Goal: Complete application form: Complete application form

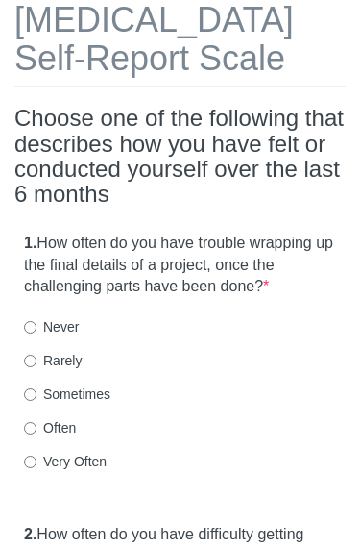
scroll to position [127, 0]
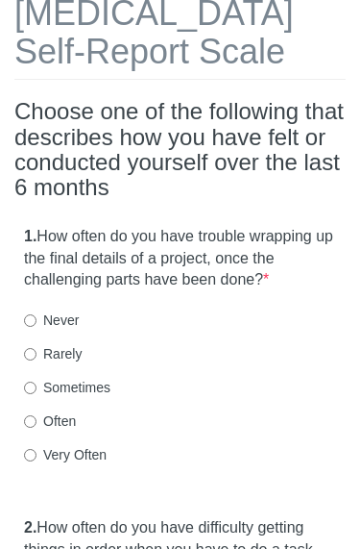
click at [238, 383] on div "Sometimes" at bounding box center [180, 387] width 312 height 19
click at [198, 394] on div "1. How often do you have trouble wrapping up the final details of a project, on…" at bounding box center [179, 355] width 331 height 278
click at [110, 383] on label "Sometimes" at bounding box center [67, 387] width 86 height 19
click at [37, 383] on input "Sometimes" at bounding box center [30, 387] width 12 height 12
radio input "true"
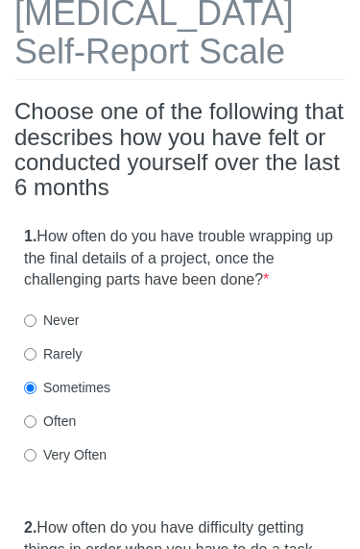
click at [76, 381] on label "Sometimes" at bounding box center [67, 387] width 86 height 19
click at [37, 381] on input "Sometimes" at bounding box center [30, 387] width 12 height 12
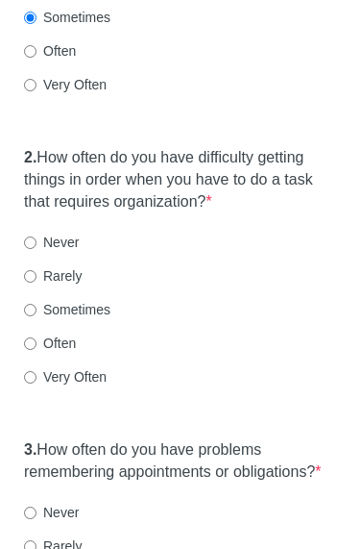
scroll to position [501, 0]
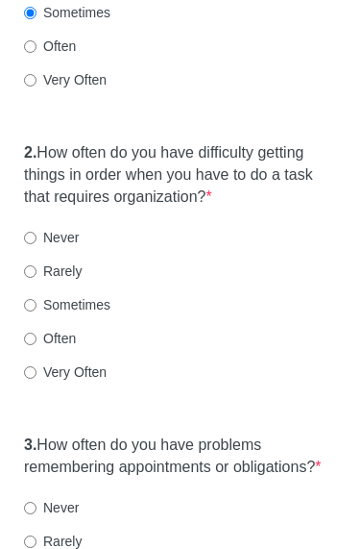
click at [255, 297] on div "Sometimes" at bounding box center [180, 305] width 312 height 19
click at [241, 296] on div "Sometimes" at bounding box center [180, 305] width 312 height 19
click at [97, 297] on label "Sometimes" at bounding box center [67, 305] width 86 height 19
click at [37, 300] on input "Sometimes" at bounding box center [30, 306] width 12 height 12
radio input "true"
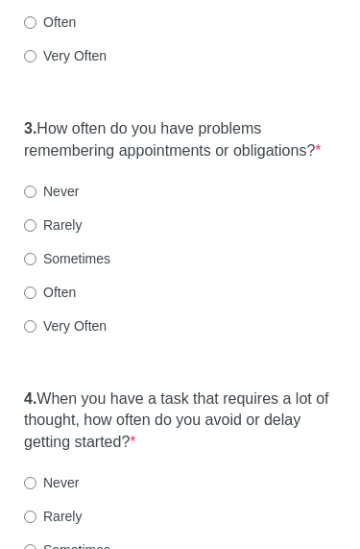
scroll to position [817, 0]
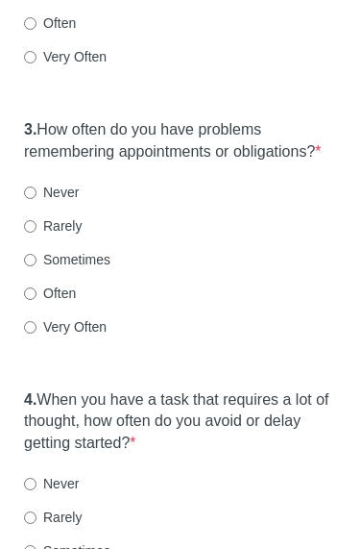
click at [73, 303] on label "Often" at bounding box center [50, 292] width 52 height 19
click at [37, 300] on input "Often" at bounding box center [30, 293] width 12 height 12
radio input "true"
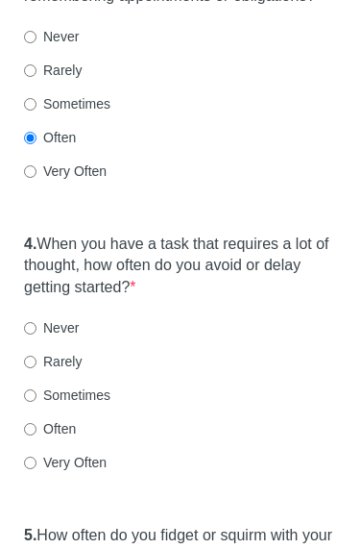
scroll to position [969, 0]
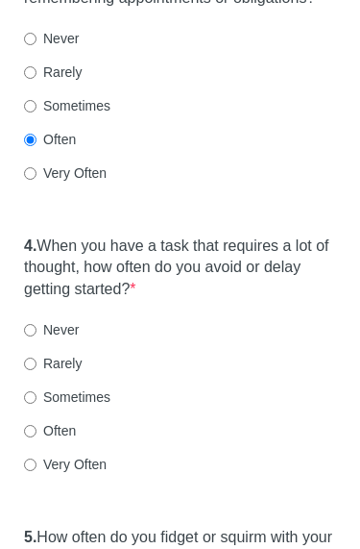
click at [68, 441] on label "Often" at bounding box center [50, 431] width 52 height 19
click at [37, 438] on input "Often" at bounding box center [30, 432] width 12 height 12
radio input "true"
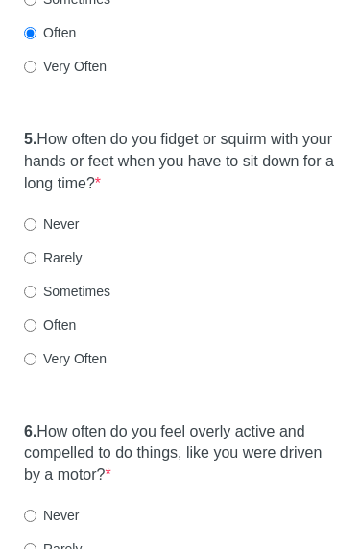
scroll to position [1369, 0]
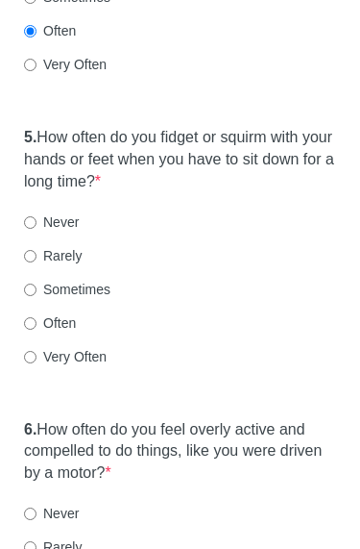
click at [110, 286] on label "Sometimes" at bounding box center [67, 290] width 86 height 19
click at [37, 286] on input "Sometimes" at bounding box center [30, 290] width 12 height 12
radio input "true"
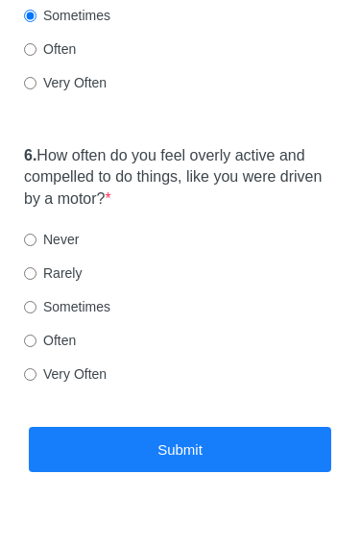
scroll to position [1643, 0]
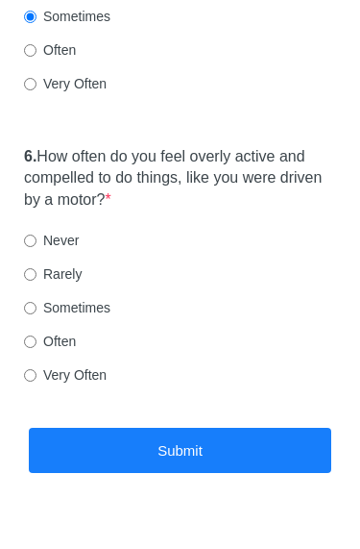
click at [271, 317] on div "Sometimes" at bounding box center [180, 307] width 312 height 19
click at [89, 305] on label "Sometimes" at bounding box center [67, 307] width 86 height 19
click at [37, 305] on input "Sometimes" at bounding box center [30, 308] width 12 height 12
radio input "true"
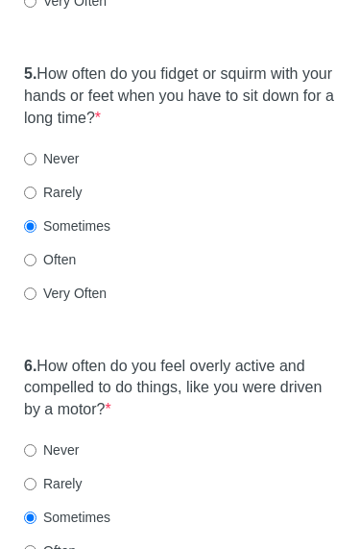
scroll to position [1687, 0]
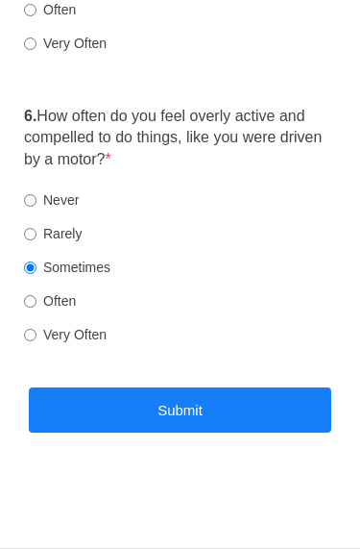
click at [280, 394] on button "Submit" at bounding box center [180, 409] width 303 height 45
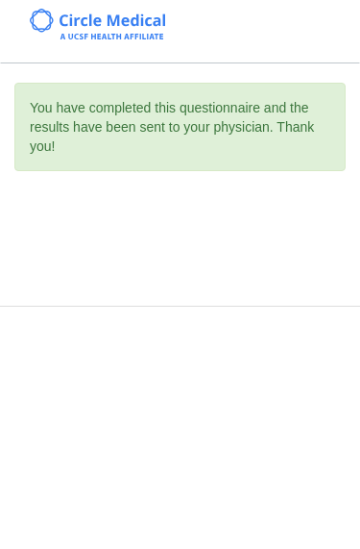
scroll to position [0, 0]
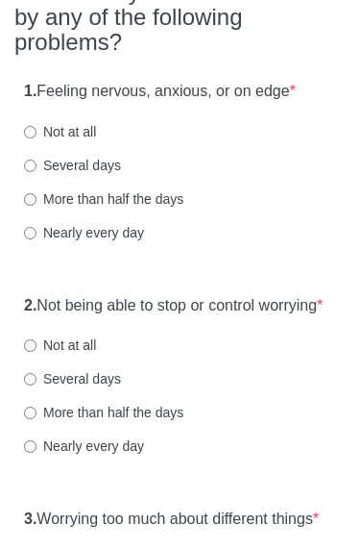
scroll to position [271, 0]
click at [249, 190] on div "More than half the days" at bounding box center [180, 199] width 312 height 19
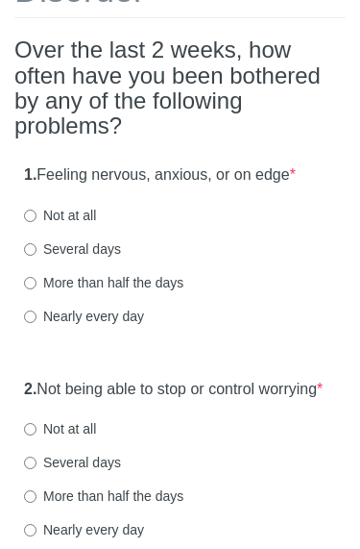
scroll to position [187, 0]
click at [232, 207] on div "Not at all" at bounding box center [180, 216] width 312 height 19
click at [174, 209] on div "Not at all" at bounding box center [180, 216] width 312 height 19
click at [67, 211] on label "Not at all" at bounding box center [60, 216] width 72 height 19
click at [37, 211] on input "Not at all" at bounding box center [30, 216] width 12 height 12
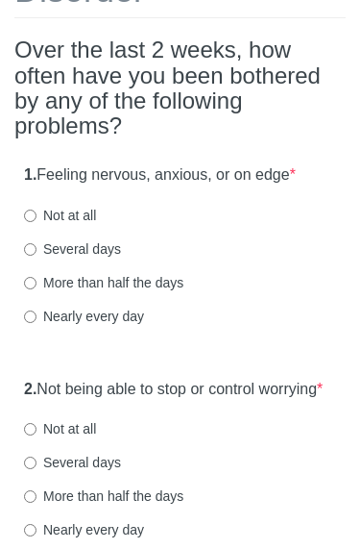
radio input "true"
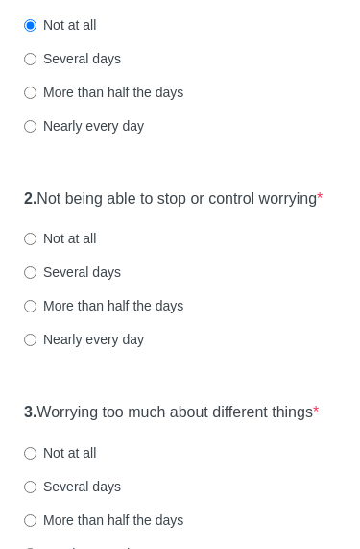
scroll to position [378, 0]
click at [95, 248] on label "Not at all" at bounding box center [60, 238] width 72 height 19
click at [37, 245] on input "Not at all" at bounding box center [30, 238] width 12 height 12
radio input "true"
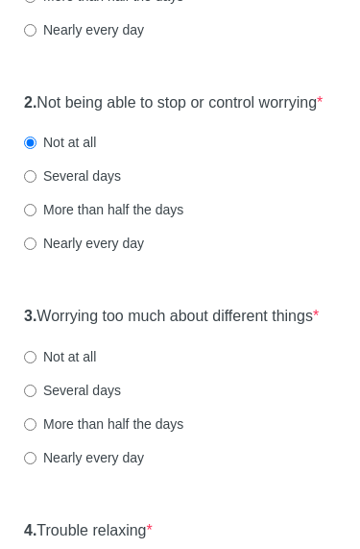
scroll to position [509, 0]
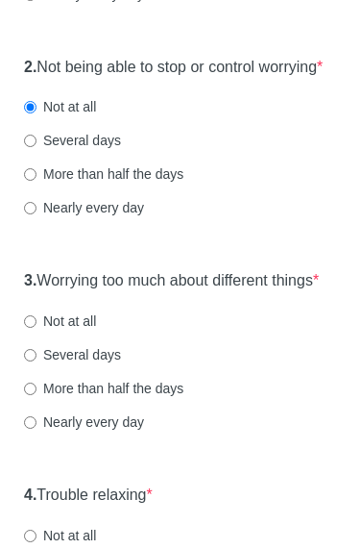
click at [89, 331] on label "Not at all" at bounding box center [60, 321] width 72 height 19
click at [37, 329] on input "Not at all" at bounding box center [30, 322] width 12 height 12
radio input "true"
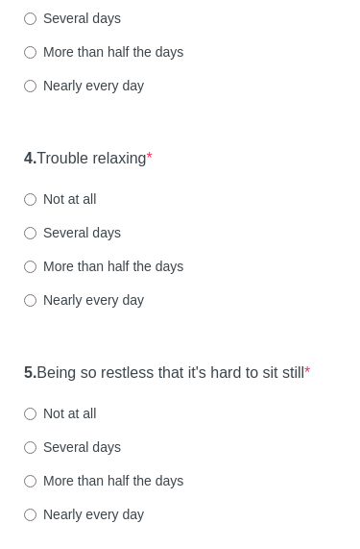
scroll to position [855, 0]
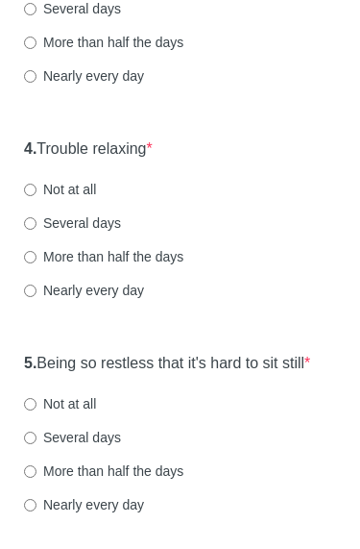
click at [102, 233] on label "Several days" at bounding box center [72, 223] width 97 height 19
click at [37, 231] on input "Several days" at bounding box center [30, 224] width 12 height 12
radio input "true"
click at [82, 199] on label "Not at all" at bounding box center [60, 189] width 72 height 19
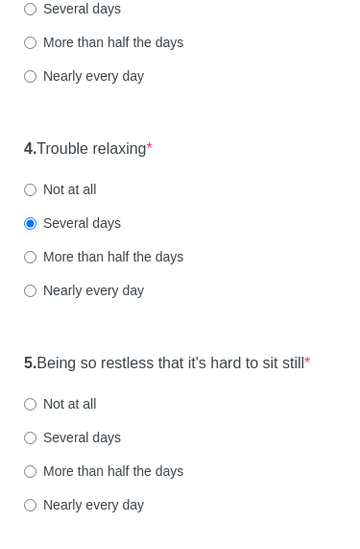
click at [37, 196] on input "Not at all" at bounding box center [30, 189] width 12 height 12
radio input "true"
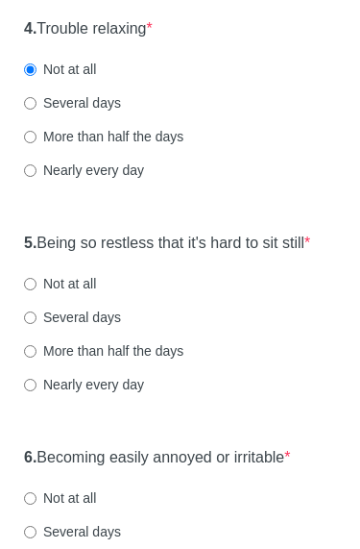
scroll to position [979, 0]
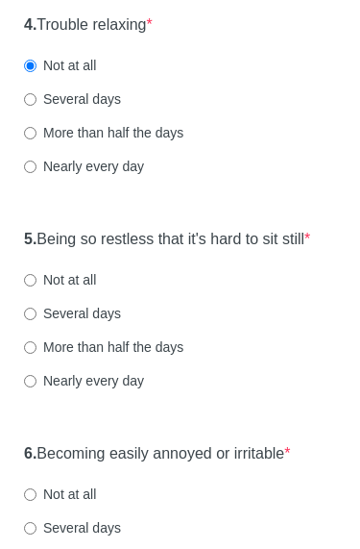
click at [84, 324] on label "Several days" at bounding box center [72, 314] width 97 height 19
click at [37, 321] on input "Several days" at bounding box center [30, 314] width 12 height 12
radio input "true"
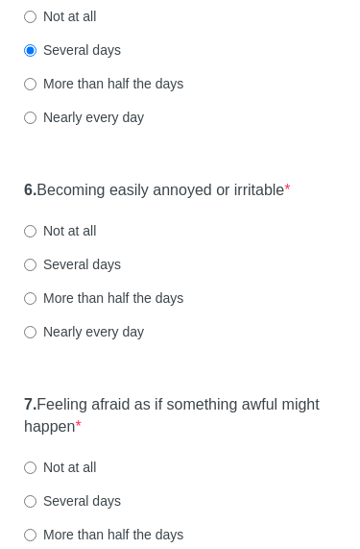
scroll to position [1232, 0]
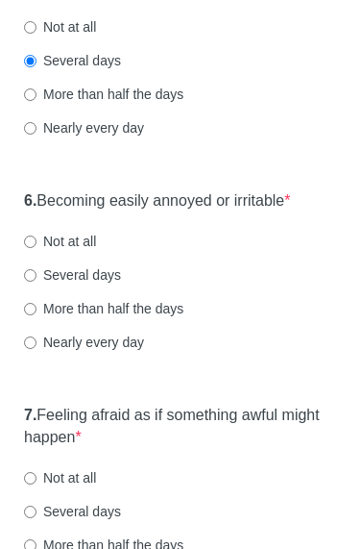
click at [73, 296] on div "6. Becoming easily annoyed or irritable * Not at all Several days More than hal…" at bounding box center [179, 282] width 331 height 200
click at [92, 252] on label "Not at all" at bounding box center [60, 241] width 72 height 19
click at [37, 249] on input "Not at all" at bounding box center [30, 242] width 12 height 12
radio input "true"
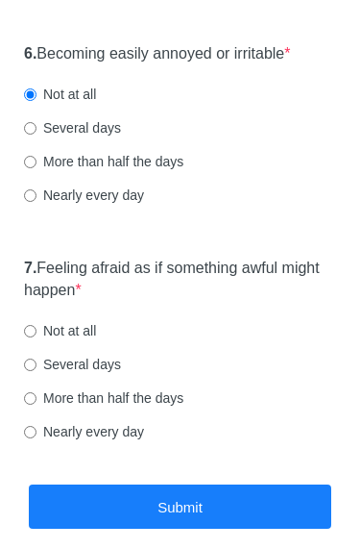
scroll to position [1380, 0]
click at [74, 382] on div "7. Feeling afraid as if something awful might happen * Not at all Several days …" at bounding box center [179, 359] width 331 height 222
click at [75, 340] on label "Not at all" at bounding box center [60, 330] width 72 height 19
click at [37, 337] on input "Not at all" at bounding box center [30, 331] width 12 height 12
radio input "true"
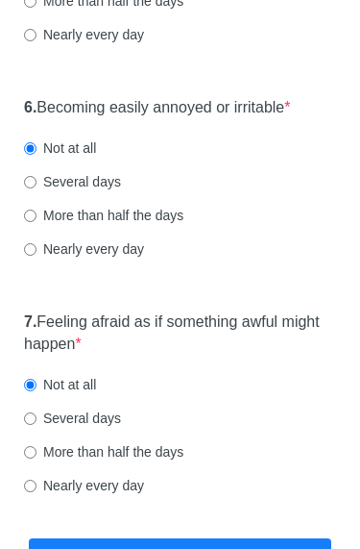
scroll to position [1336, 0]
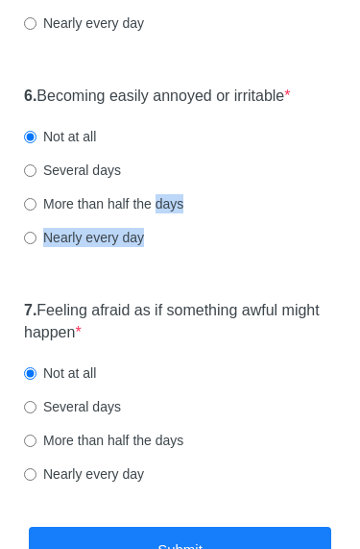
click at [264, 277] on div "6. Becoming easily annoyed or irritable * Not at all Several days More than hal…" at bounding box center [179, 177] width 331 height 200
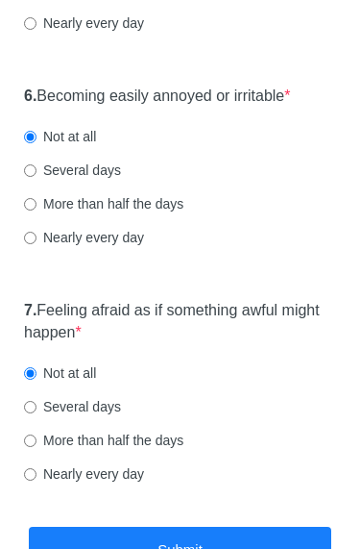
click at [306, 147] on div "6. Becoming easily annoyed or irritable * Not at all Several days More than hal…" at bounding box center [179, 177] width 331 height 200
click at [275, 109] on label "6. Becoming easily annoyed or irritable *" at bounding box center [157, 97] width 267 height 22
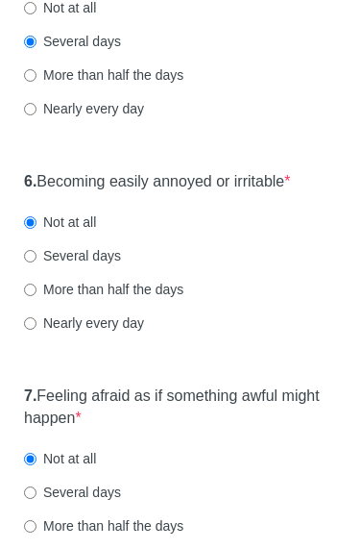
scroll to position [1267, 0]
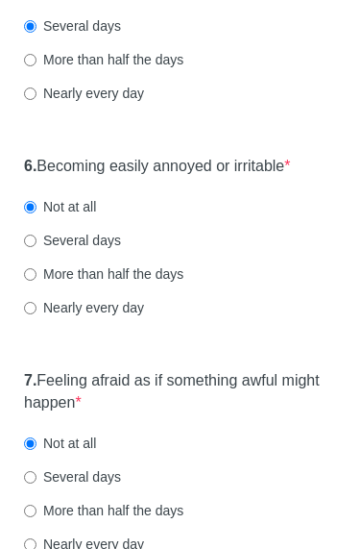
click at [131, 250] on div "Several days" at bounding box center [180, 240] width 312 height 19
click at [109, 250] on label "Several days" at bounding box center [72, 240] width 97 height 19
click at [37, 247] on input "Several days" at bounding box center [30, 240] width 12 height 12
radio input "true"
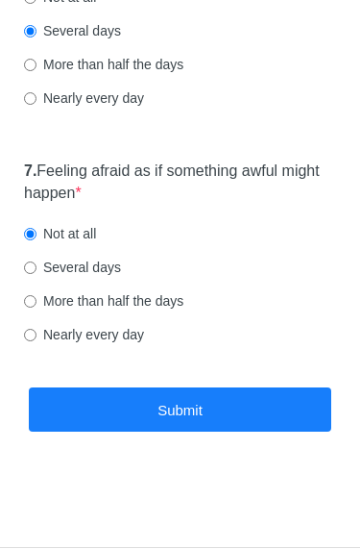
scroll to position [1508, 0]
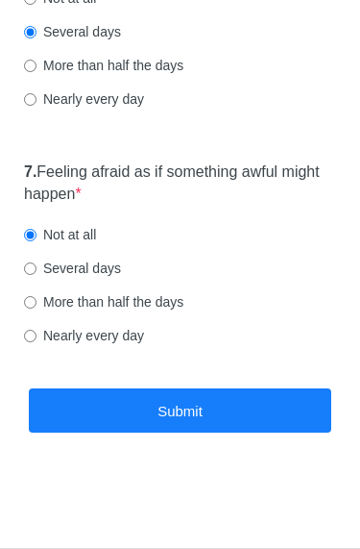
click at [309, 424] on button "Submit" at bounding box center [180, 410] width 303 height 45
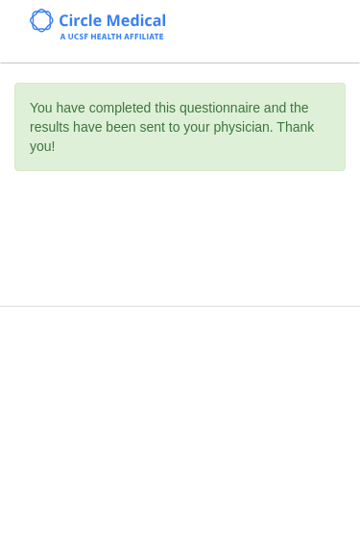
scroll to position [0, 0]
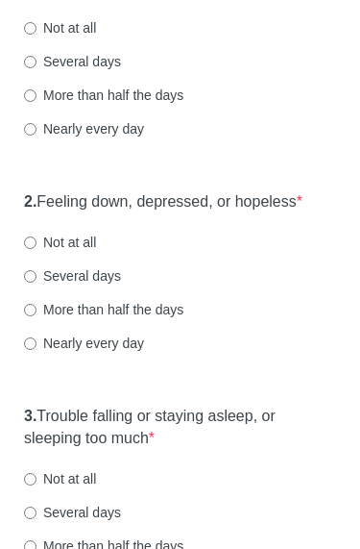
scroll to position [337, 0]
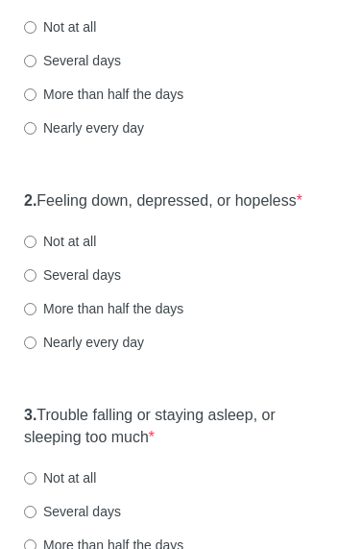
click at [207, 284] on div "2. Feeling down, depressed, or hopeless * Not at all Several days More than hal…" at bounding box center [179, 282] width 331 height 200
click at [202, 252] on div "Not at all" at bounding box center [180, 241] width 312 height 19
click at [91, 252] on label "Not at all" at bounding box center [60, 241] width 72 height 19
click at [37, 249] on input "Not at all" at bounding box center [30, 242] width 12 height 12
radio input "true"
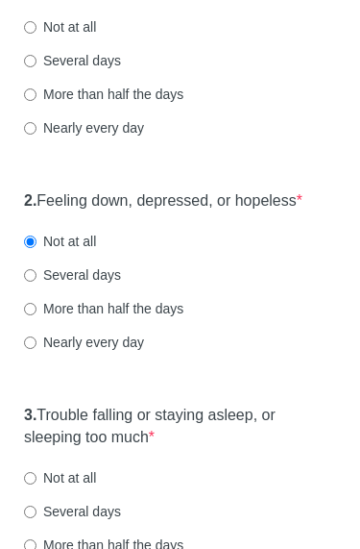
click at [118, 71] on label "Several days" at bounding box center [72, 61] width 97 height 19
click at [37, 68] on input "Several days" at bounding box center [30, 62] width 12 height 12
radio input "true"
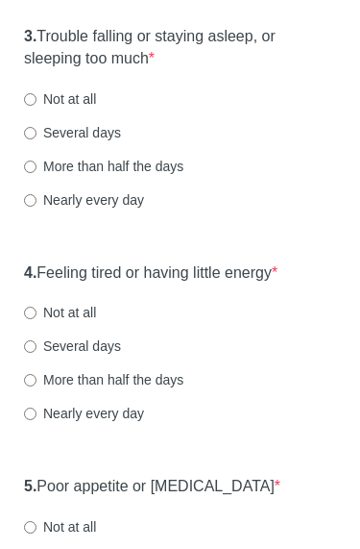
scroll to position [720, 0]
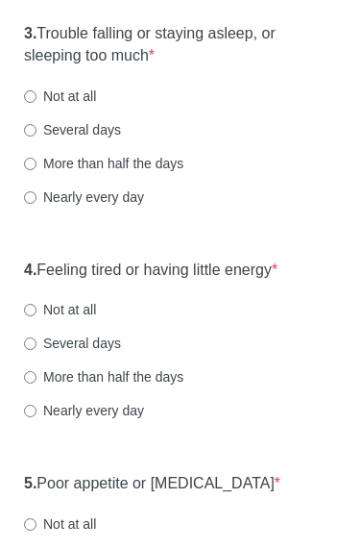
click at [95, 106] on label "Not at all" at bounding box center [60, 95] width 72 height 19
click at [37, 103] on input "Not at all" at bounding box center [30, 96] width 12 height 12
radio input "true"
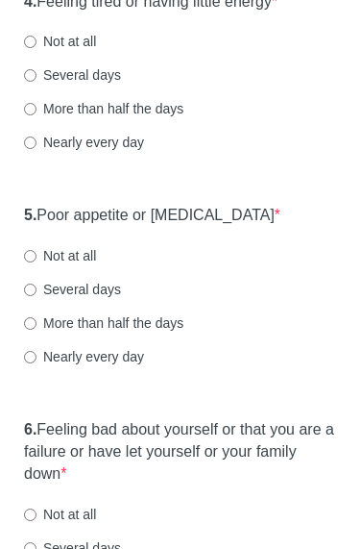
scroll to position [987, 0]
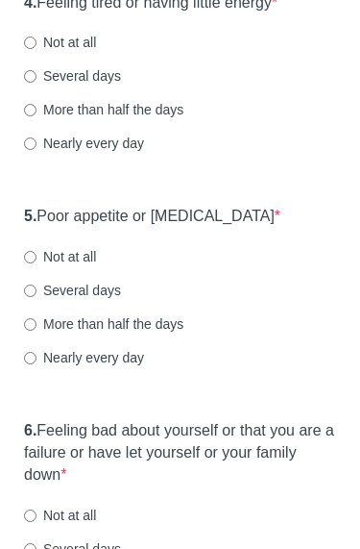
click at [86, 52] on label "Not at all" at bounding box center [60, 42] width 72 height 19
click at [37, 49] on input "Not at all" at bounding box center [30, 43] width 12 height 12
radio input "true"
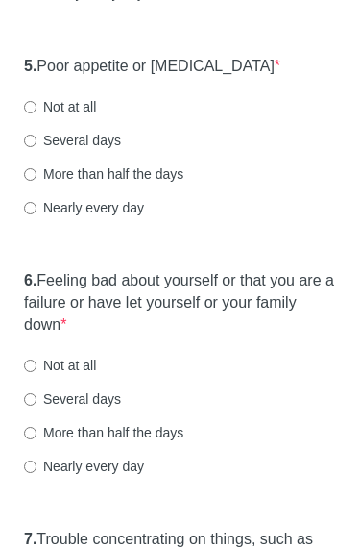
scroll to position [1140, 0]
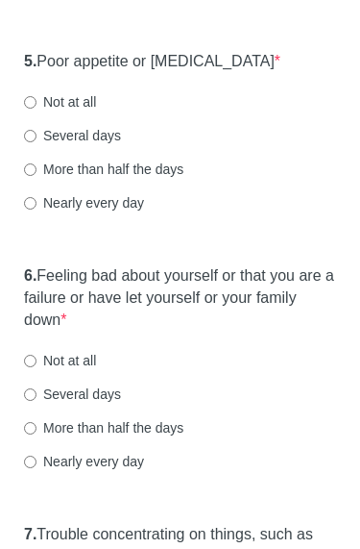
click at [90, 112] on label "Not at all" at bounding box center [60, 102] width 72 height 19
click at [37, 110] on input "Not at all" at bounding box center [30, 103] width 12 height 12
radio input "true"
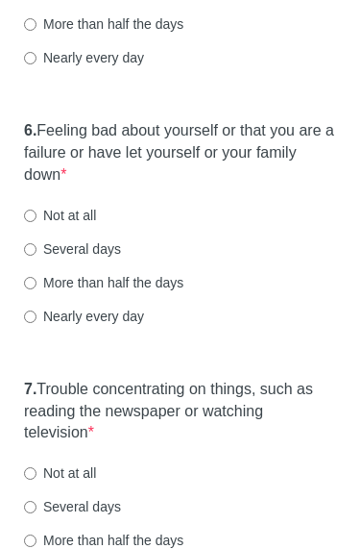
scroll to position [1296, 0]
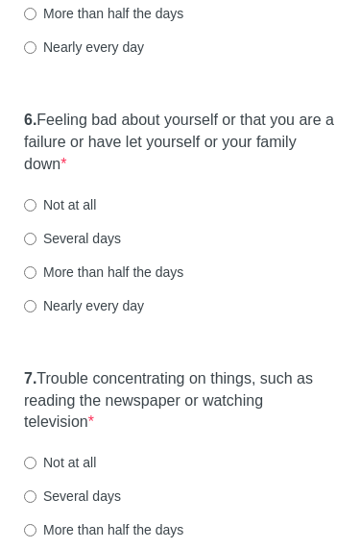
click at [86, 215] on label "Not at all" at bounding box center [60, 205] width 72 height 19
click at [37, 212] on input "Not at all" at bounding box center [30, 206] width 12 height 12
radio input "true"
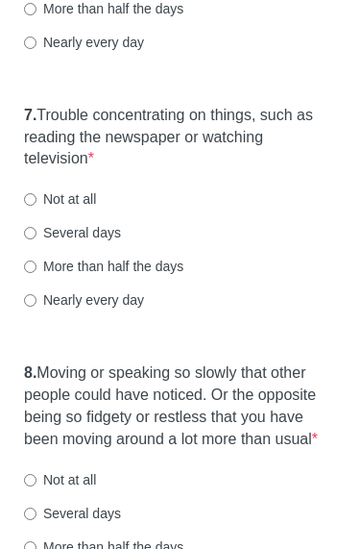
scroll to position [1578, 0]
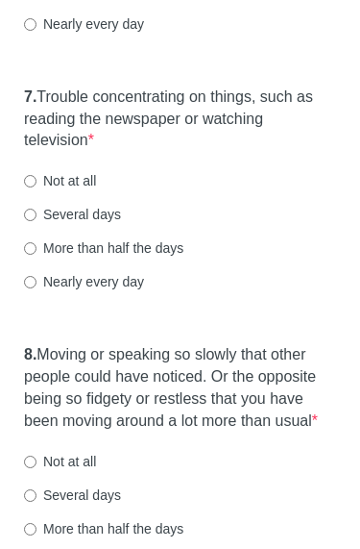
click at [109, 224] on label "Several days" at bounding box center [72, 214] width 97 height 19
click at [37, 221] on input "Several days" at bounding box center [30, 214] width 12 height 12
radio input "true"
click at [178, 257] on label "More than half the days" at bounding box center [103, 247] width 159 height 19
click at [37, 255] on input "More than half the days" at bounding box center [30, 248] width 12 height 12
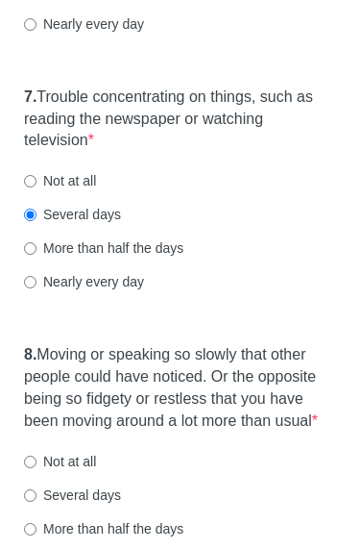
radio input "true"
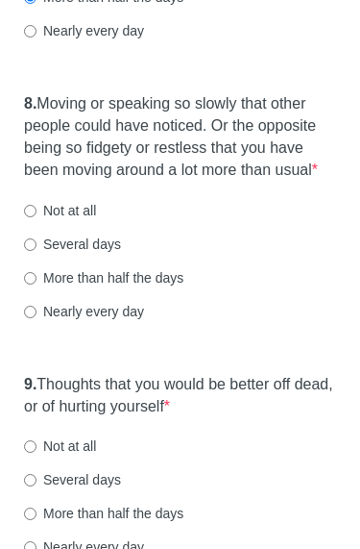
scroll to position [1831, 0]
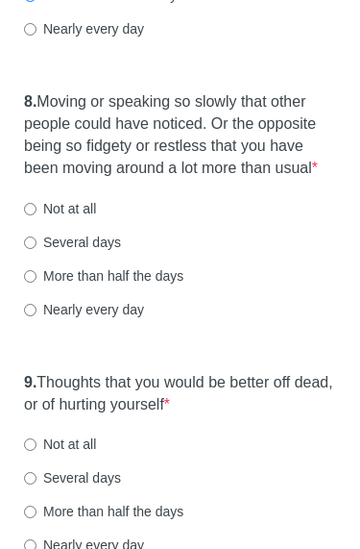
click at [96, 218] on label "Not at all" at bounding box center [60, 208] width 72 height 19
click at [37, 215] on input "Not at all" at bounding box center [30, 209] width 12 height 12
radio input "true"
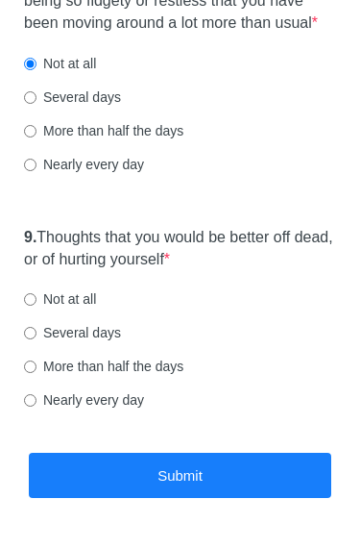
scroll to position [1978, 0]
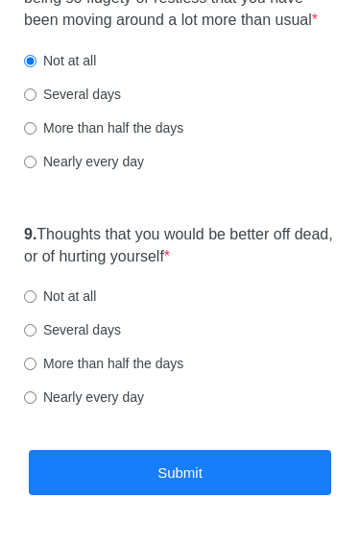
click at [110, 306] on div "Not at all" at bounding box center [180, 296] width 312 height 19
click at [102, 326] on div "9. Thoughts that you would be better off dead, or of hurting yourself * Not at …" at bounding box center [179, 326] width 331 height 222
click at [93, 306] on label "Not at all" at bounding box center [60, 296] width 72 height 19
click at [37, 304] on input "Not at all" at bounding box center [30, 297] width 12 height 12
radio input "true"
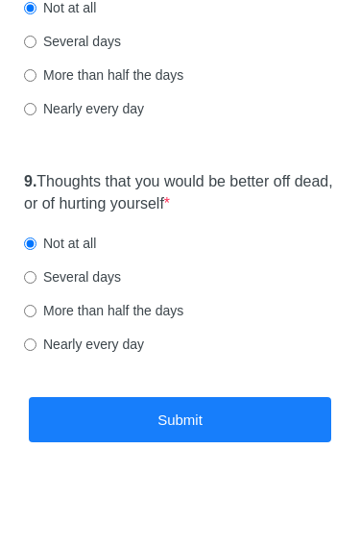
scroll to position [2083, 0]
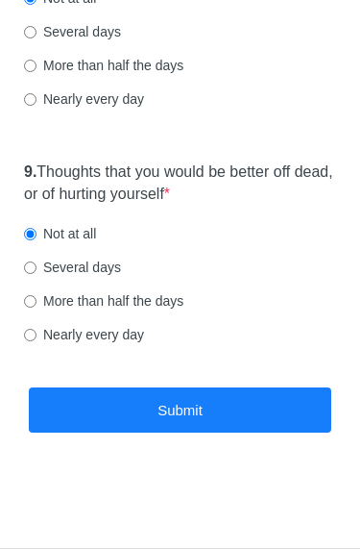
click at [247, 410] on button "Submit" at bounding box center [180, 409] width 303 height 45
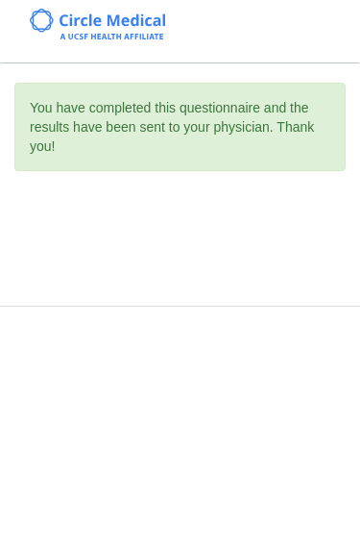
scroll to position [0, 0]
